Goal: Book appointment/travel/reservation

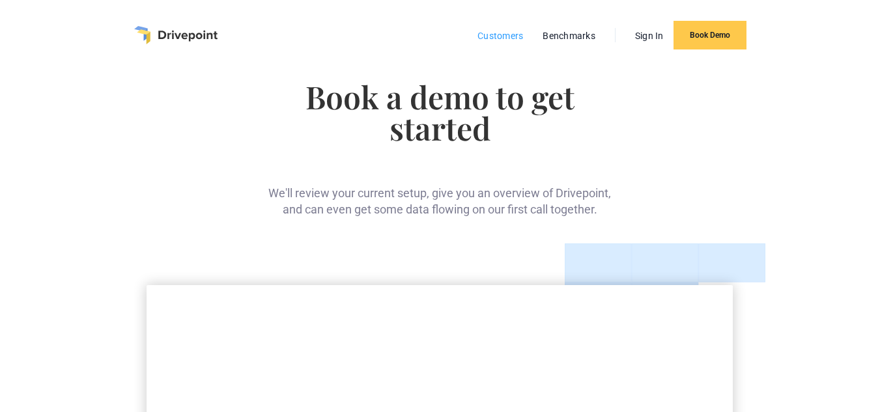
click at [514, 33] on link "Customers" at bounding box center [500, 35] width 59 height 17
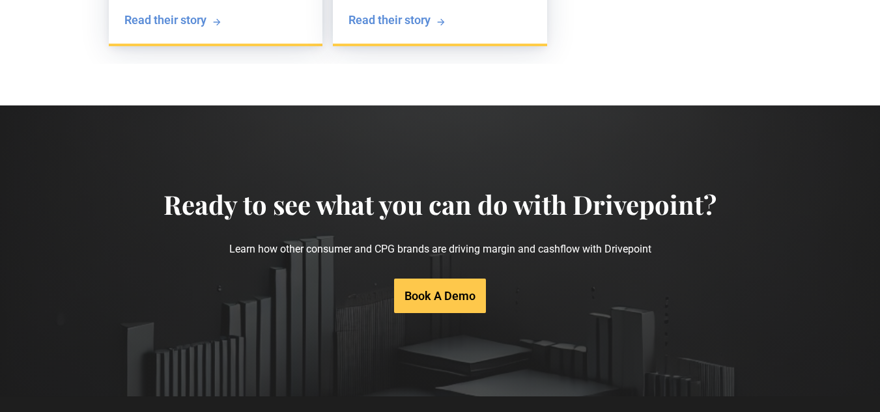
scroll to position [2779, 0]
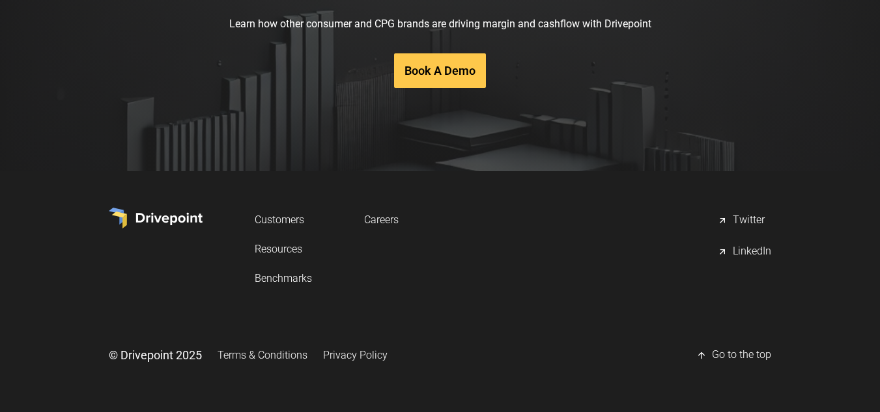
click at [435, 72] on link "Book A Demo" at bounding box center [440, 70] width 92 height 35
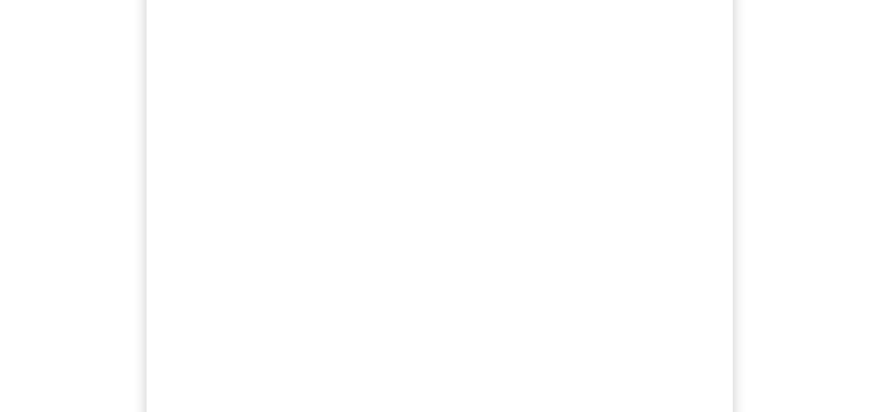
scroll to position [326, 0]
